Goal: Transaction & Acquisition: Subscribe to service/newsletter

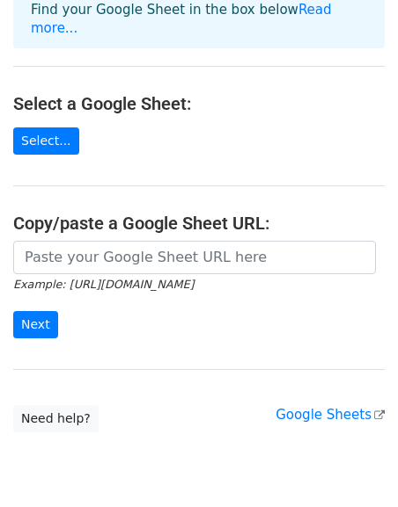
scroll to position [197, 0]
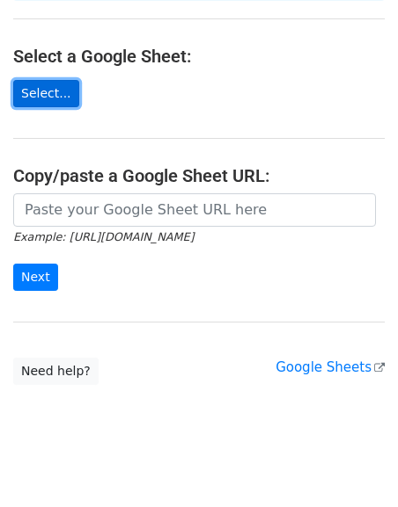
click at [41, 80] on link "Select..." at bounding box center [46, 93] width 66 height 27
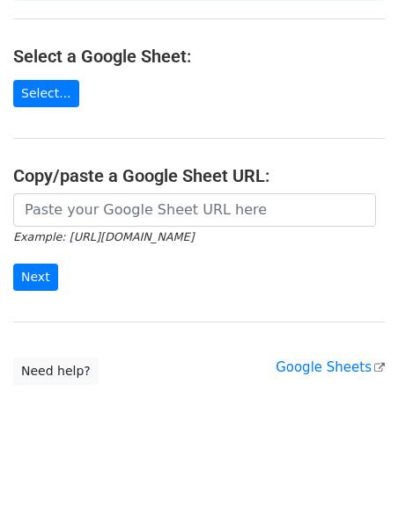
scroll to position [116, 0]
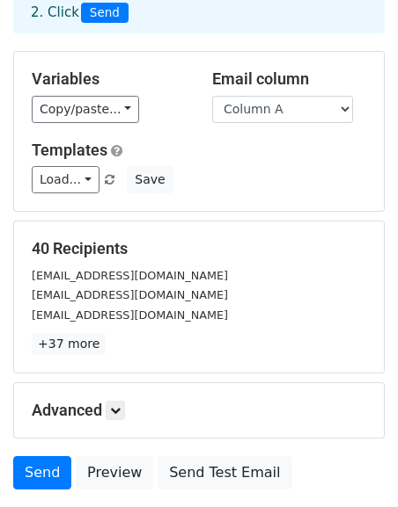
scroll to position [245, 0]
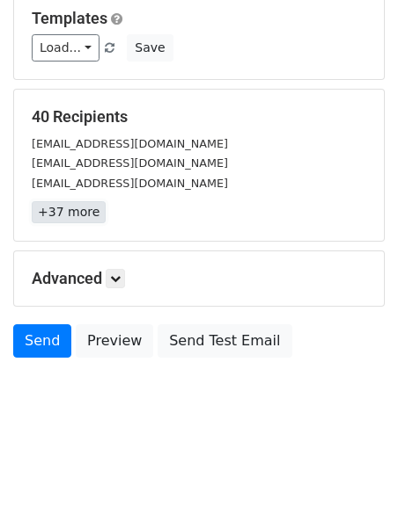
click at [72, 215] on link "+37 more" at bounding box center [69, 212] width 74 height 22
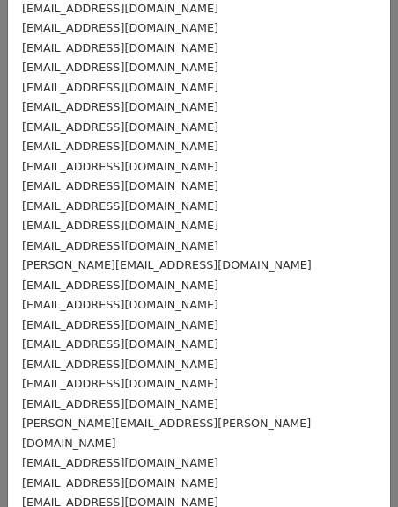
scroll to position [0, 0]
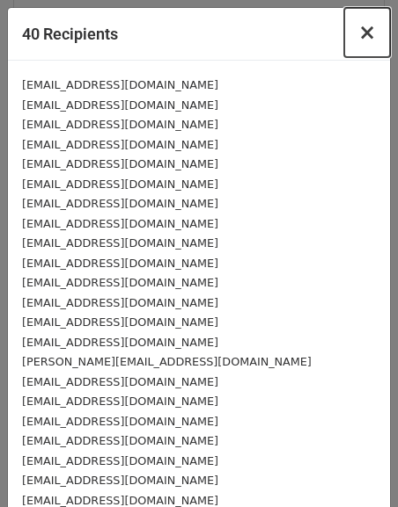
click at [371, 33] on span "×" at bounding box center [367, 32] width 18 height 25
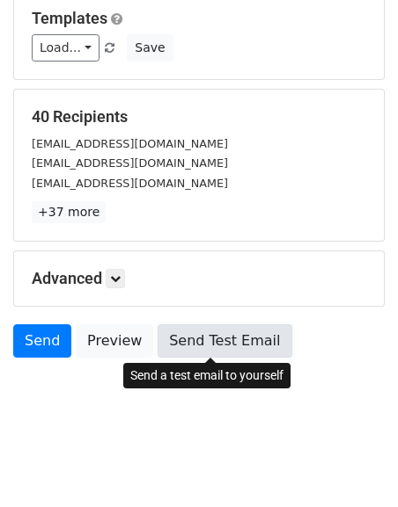
click at [247, 331] on link "Send Test Email" at bounding box center [224, 341] width 134 height 33
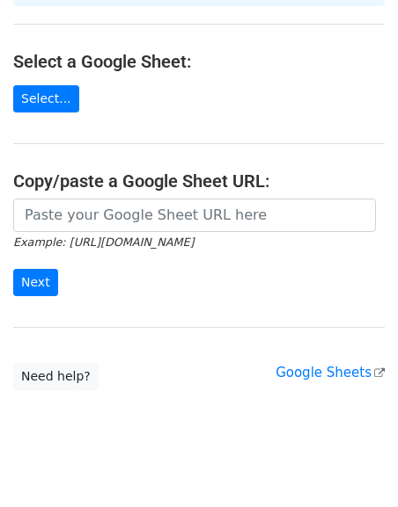
scroll to position [197, 0]
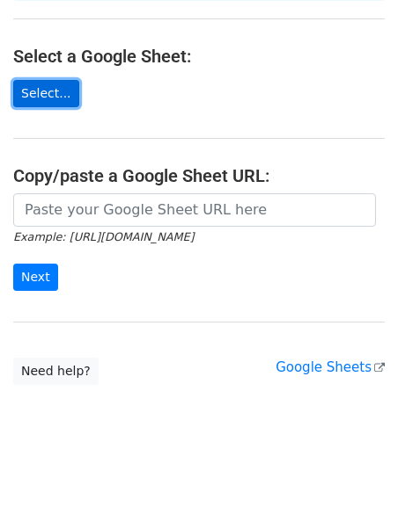
click at [52, 80] on link "Select..." at bounding box center [46, 93] width 66 height 27
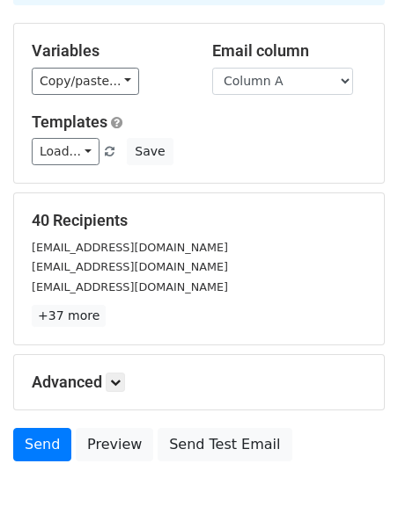
scroll to position [245, 0]
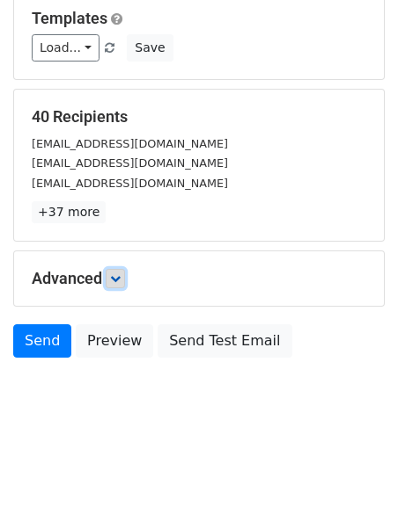
click at [118, 274] on icon at bounding box center [115, 279] width 11 height 11
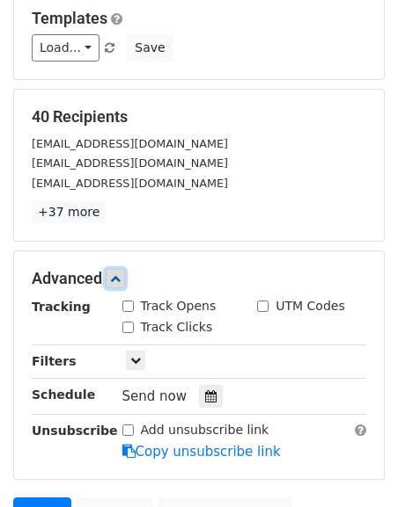
scroll to position [266, 0]
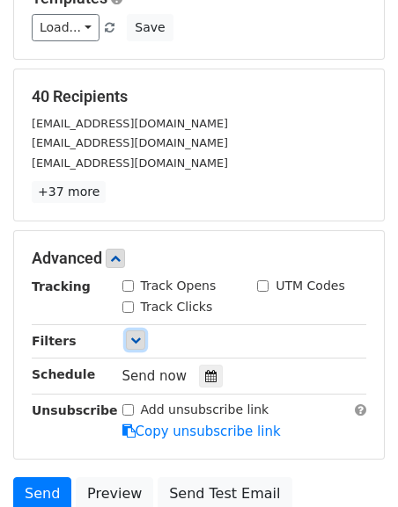
click at [134, 341] on icon at bounding box center [135, 340] width 11 height 11
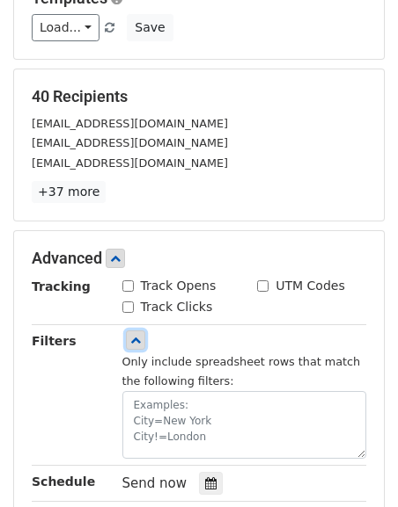
click at [134, 341] on icon at bounding box center [135, 340] width 11 height 11
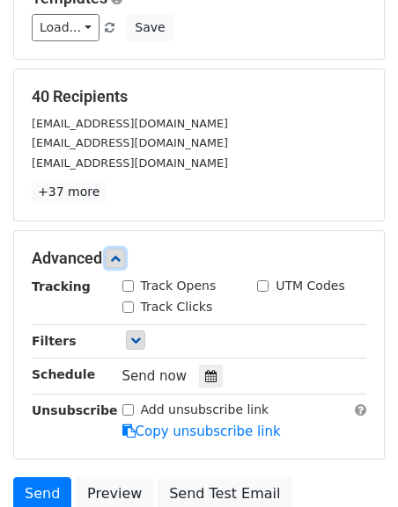
click at [125, 256] on link at bounding box center [115, 258] width 19 height 19
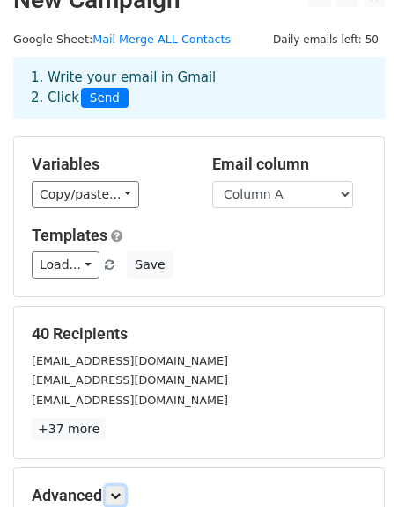
scroll to position [0, 0]
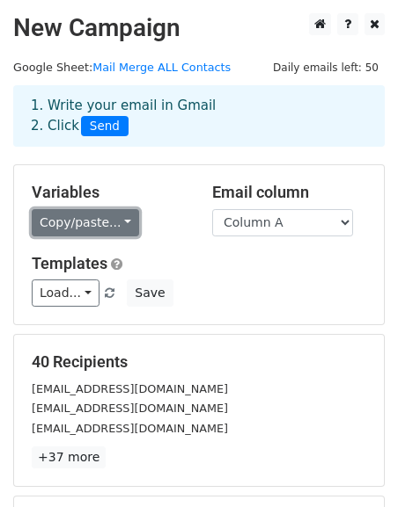
click at [126, 221] on link "Copy/paste..." at bounding box center [85, 222] width 107 height 27
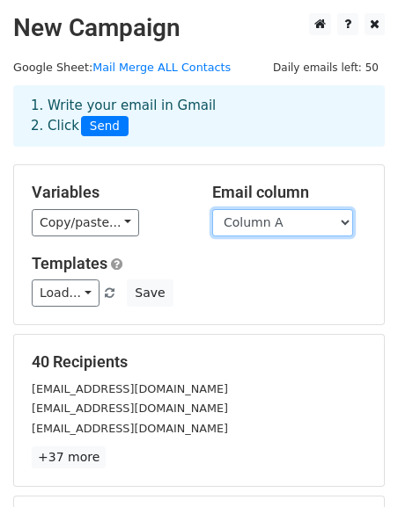
click at [252, 213] on select "Column A" at bounding box center [282, 222] width 141 height 27
click at [212, 209] on select "Column A" at bounding box center [282, 222] width 141 height 27
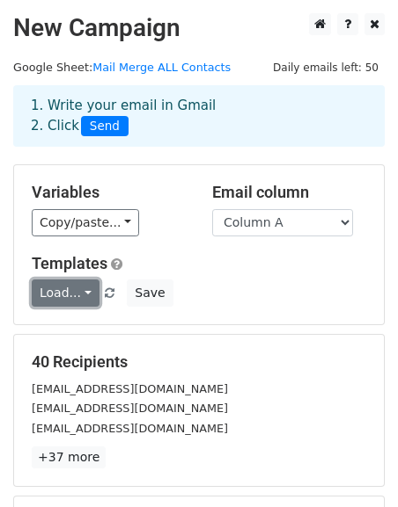
click at [90, 290] on link "Load..." at bounding box center [66, 293] width 68 height 27
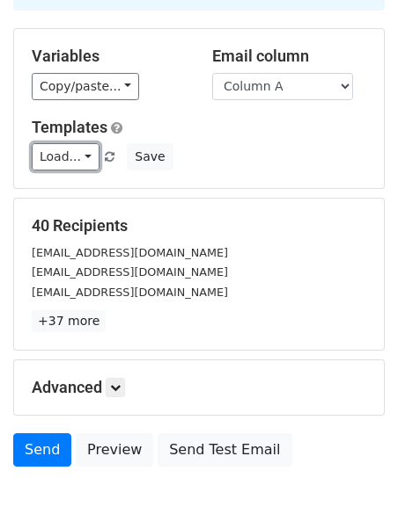
scroll to position [245, 0]
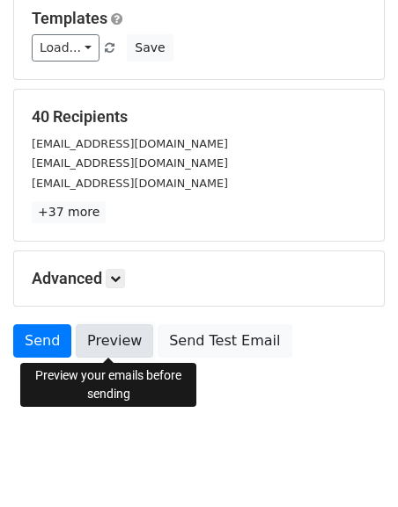
click at [106, 353] on link "Preview" at bounding box center [114, 341] width 77 height 33
click at [117, 331] on link "Preview" at bounding box center [114, 341] width 77 height 33
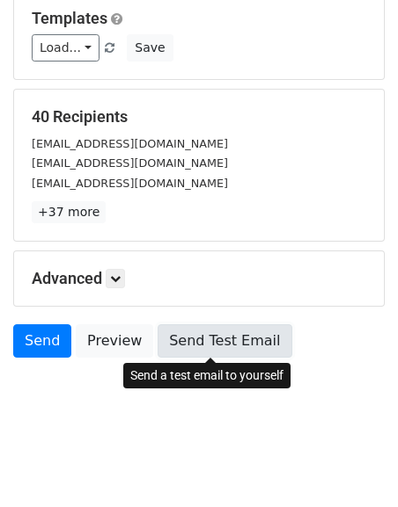
click at [212, 344] on link "Send Test Email" at bounding box center [224, 341] width 134 height 33
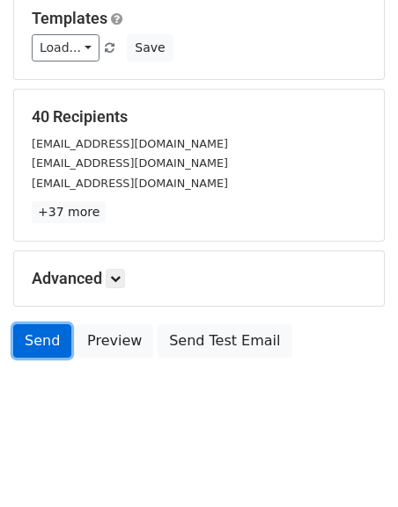
click at [40, 350] on link "Send" at bounding box center [42, 341] width 58 height 33
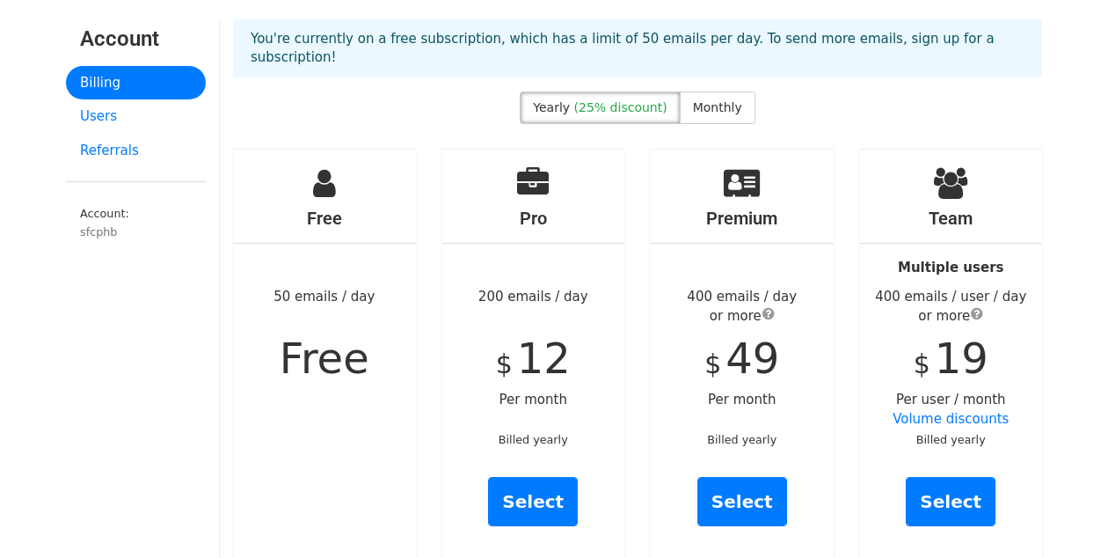
scroll to position [77, 0]
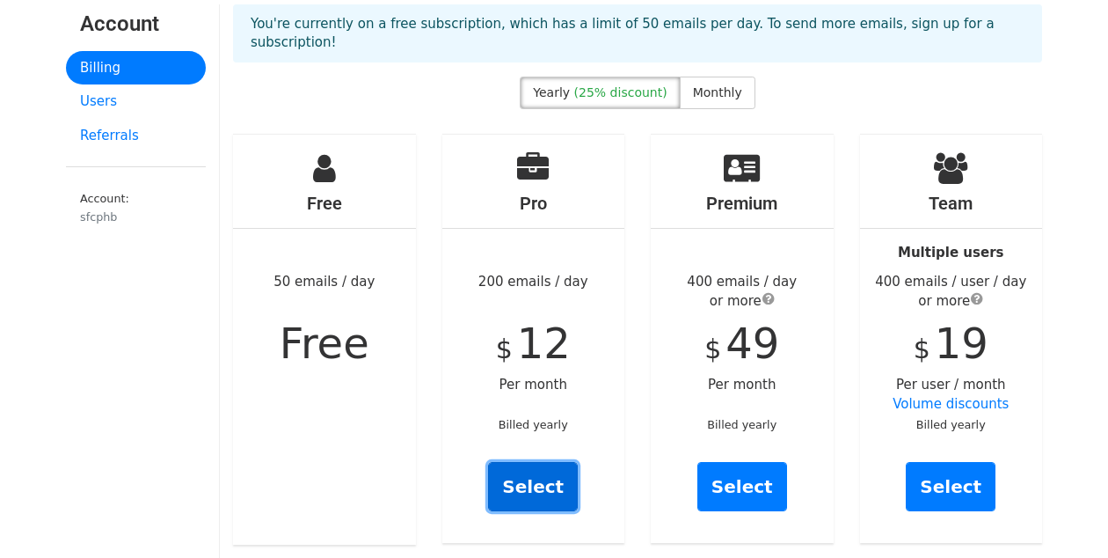
click at [539, 465] on link "Select" at bounding box center [533, 486] width 90 height 49
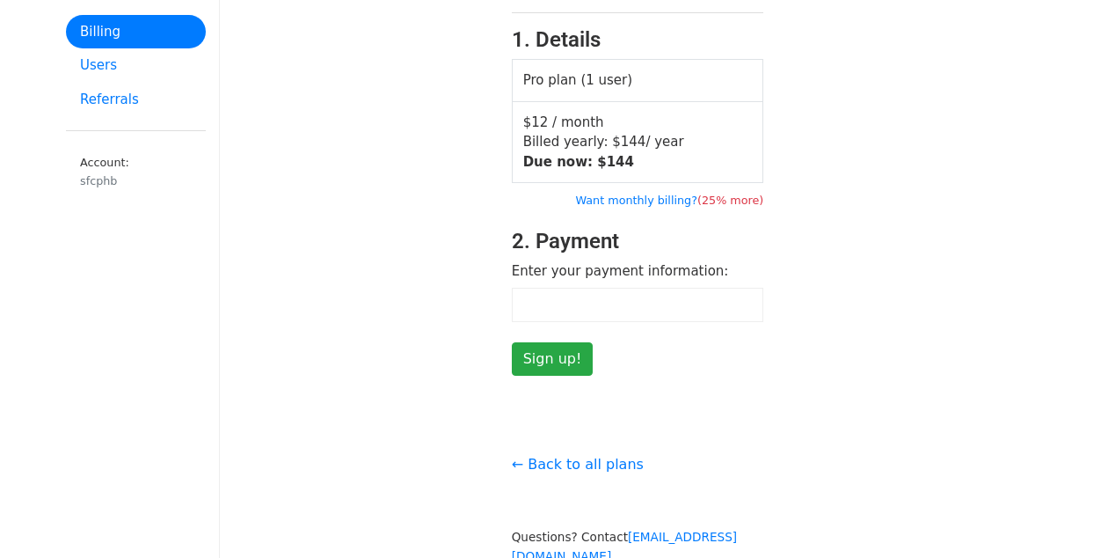
scroll to position [122, 0]
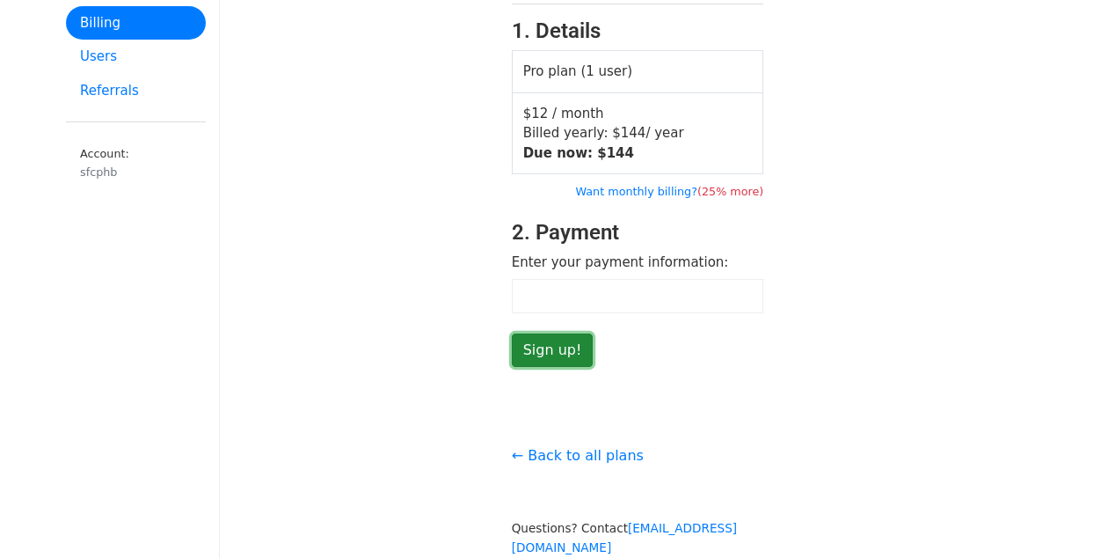
click at [575, 348] on input "Sign up!" at bounding box center [553, 349] width 82 height 33
